Goal: Task Accomplishment & Management: Manage account settings

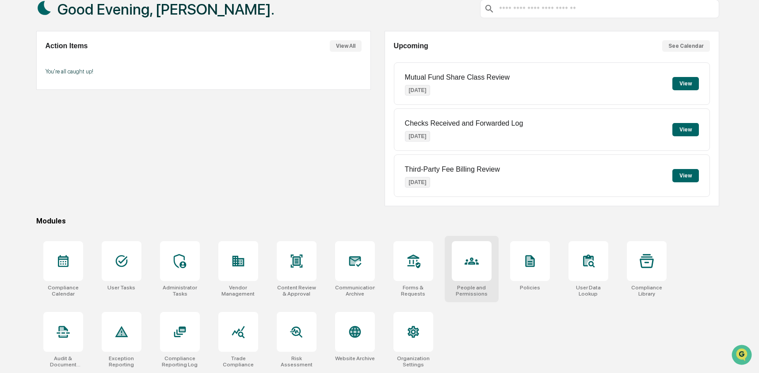
click at [470, 260] on icon at bounding box center [472, 260] width 14 height 7
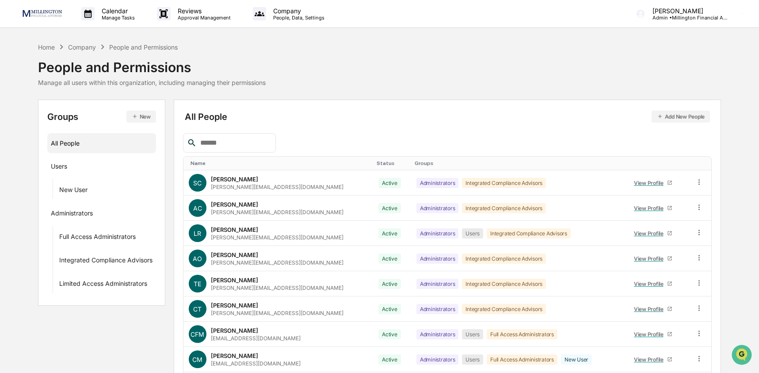
click at [143, 119] on button "New" at bounding box center [141, 117] width 30 height 12
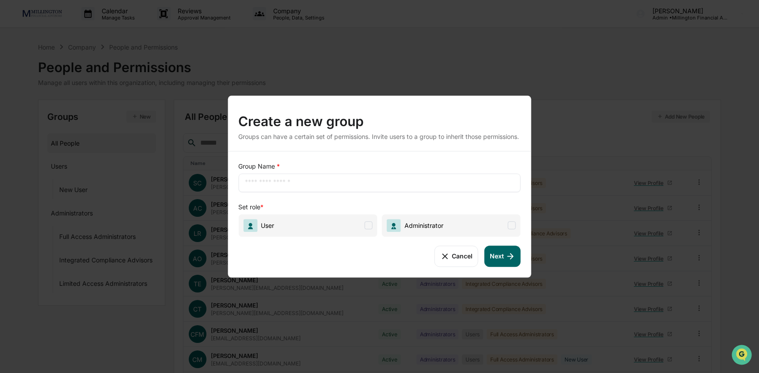
click at [503, 225] on span "Administrator" at bounding box center [451, 225] width 139 height 23
click at [313, 187] on input "text" at bounding box center [379, 182] width 269 height 9
type input "*"
type input "*****"
click at [346, 265] on div "Cancel Next" at bounding box center [379, 255] width 283 height 21
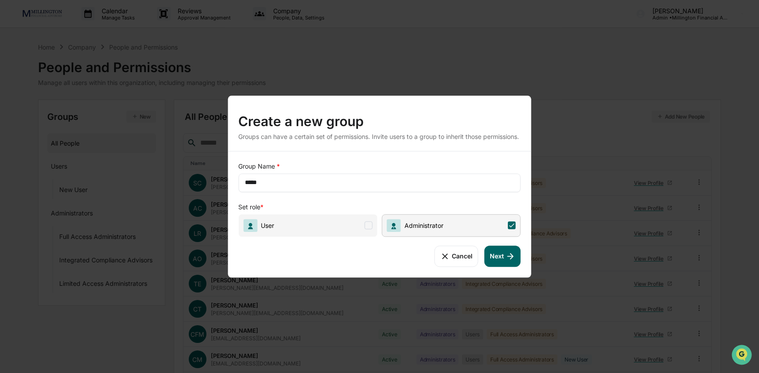
click at [494, 261] on button "Next" at bounding box center [503, 255] width 36 height 21
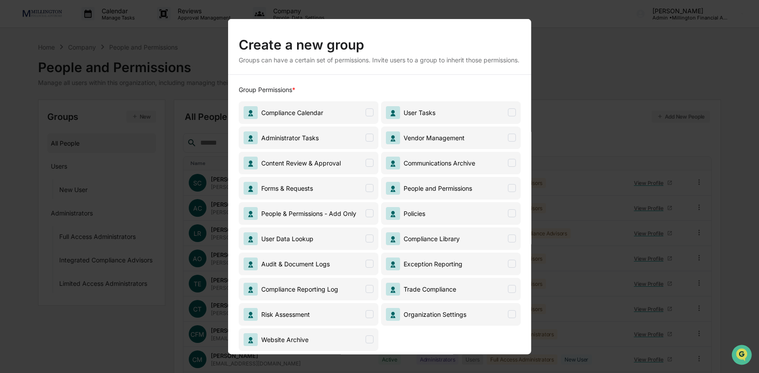
click at [306, 191] on span "Forms & Requests" at bounding box center [284, 188] width 55 height 8
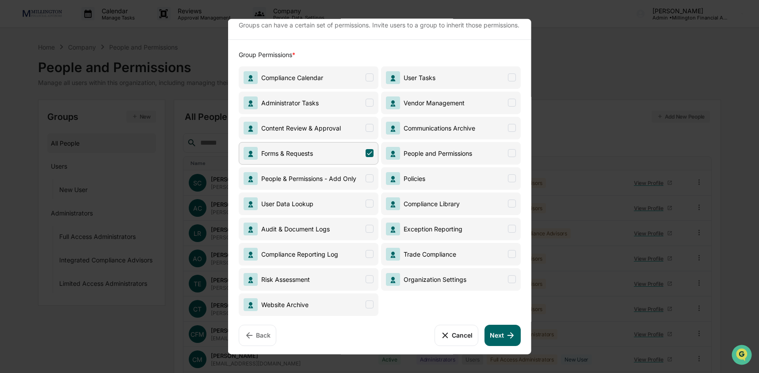
scroll to position [44, 0]
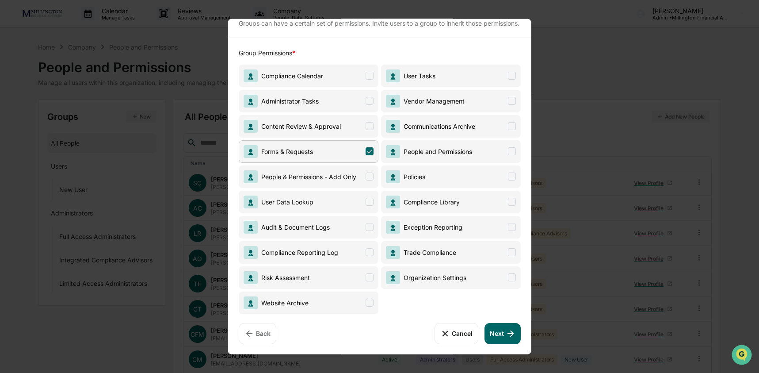
click at [506, 329] on icon at bounding box center [511, 333] width 10 height 10
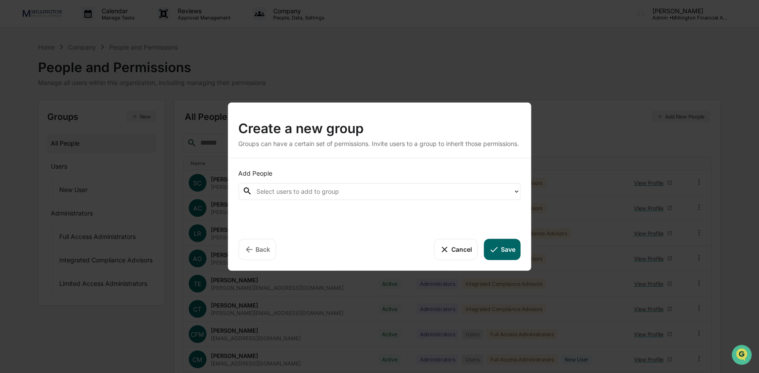
click at [325, 196] on div at bounding box center [382, 191] width 252 height 10
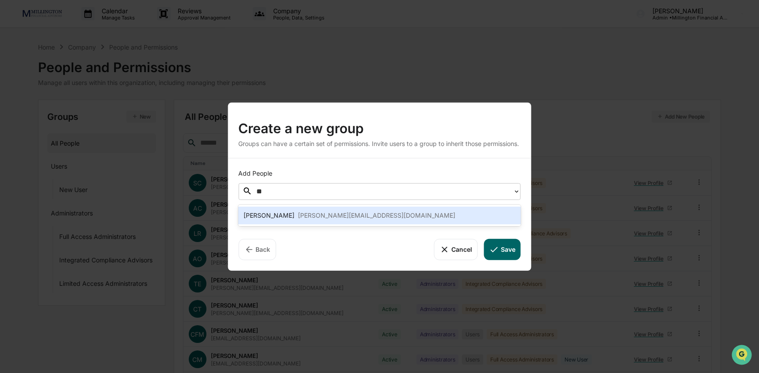
type input "***"
click at [337, 212] on div "[PERSON_NAME][EMAIL_ADDRESS][DOMAIN_NAME]" at bounding box center [376, 215] width 157 height 11
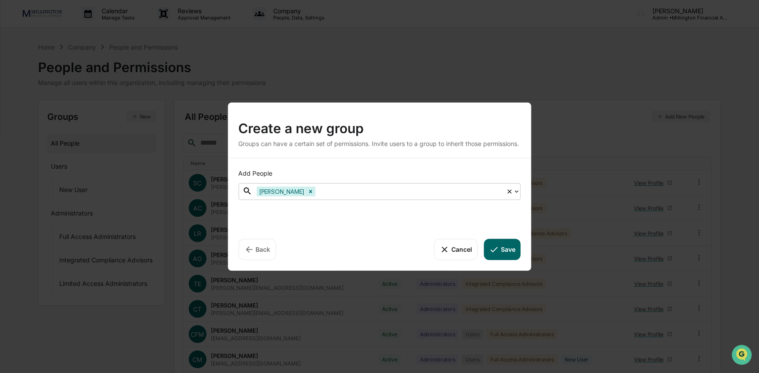
click at [337, 212] on div "Add People option [PERSON_NAME], selected. [PERSON_NAME], 1 of 14. 14 results a…" at bounding box center [380, 214] width 304 height 112
click at [504, 249] on button "Save" at bounding box center [502, 248] width 37 height 21
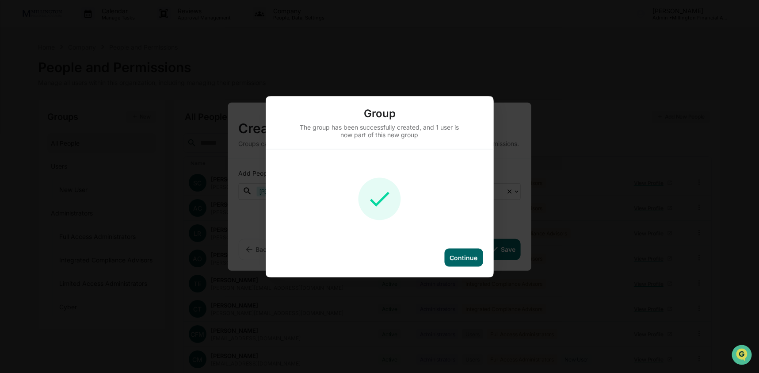
click at [457, 257] on div "Continue" at bounding box center [464, 257] width 28 height 8
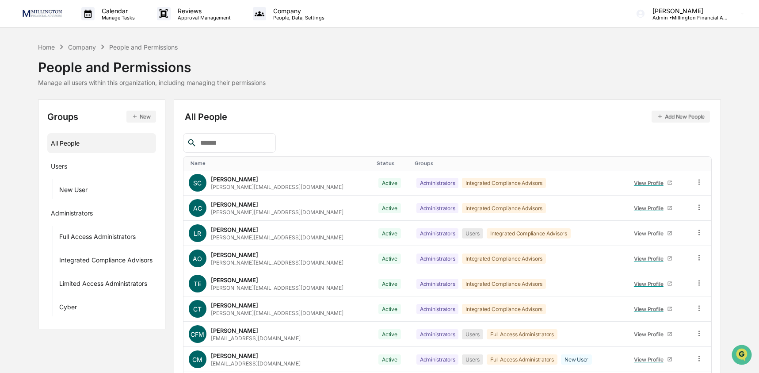
click at [241, 149] on div at bounding box center [229, 142] width 93 height 19
click at [217, 142] on input "text" at bounding box center [234, 142] width 75 height 11
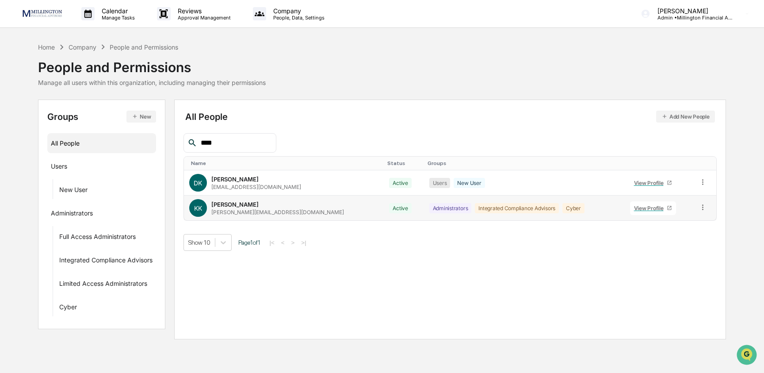
type input "****"
click at [704, 208] on icon at bounding box center [703, 207] width 8 height 8
click at [682, 221] on div "Groups & Permissions" at bounding box center [663, 221] width 73 height 11
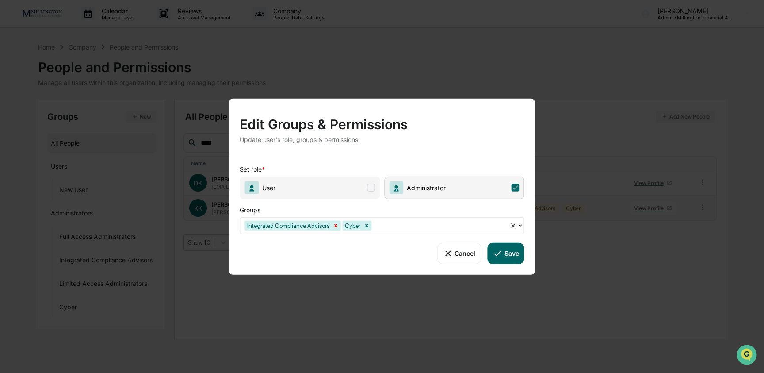
click at [339, 228] on icon "Remove Integrated Compliance Advisors" at bounding box center [336, 225] width 6 height 6
click at [492, 251] on button "Save" at bounding box center [505, 252] width 37 height 21
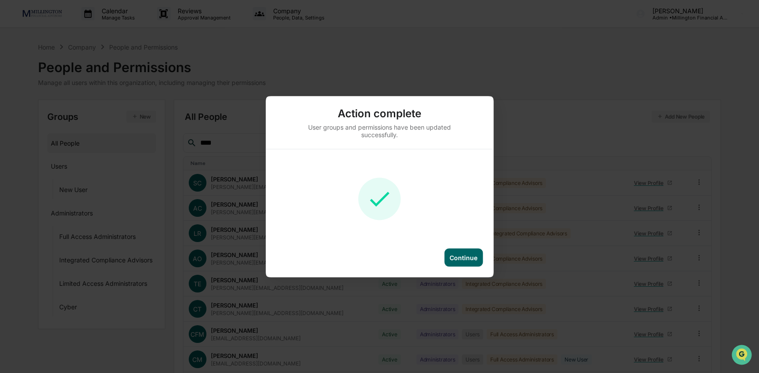
click at [464, 258] on div "Continue" at bounding box center [464, 257] width 28 height 8
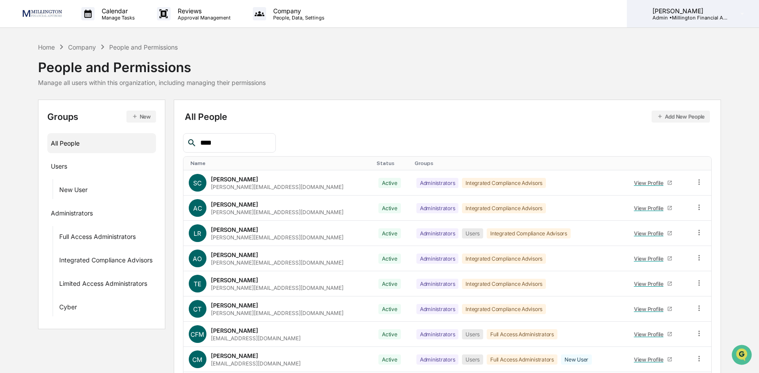
click at [729, 14] on div "[PERSON_NAME] Admin • Millington Financial Advisors, LLC" at bounding box center [693, 13] width 132 height 27
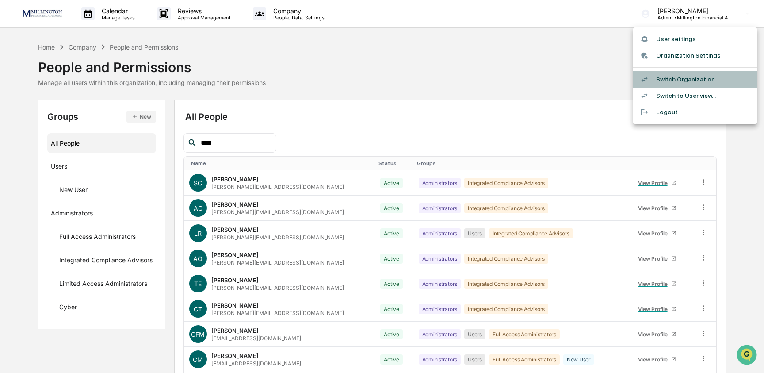
click at [691, 77] on li "Switch Organization" at bounding box center [695, 79] width 124 height 16
